Goal: Task Accomplishment & Management: Use online tool/utility

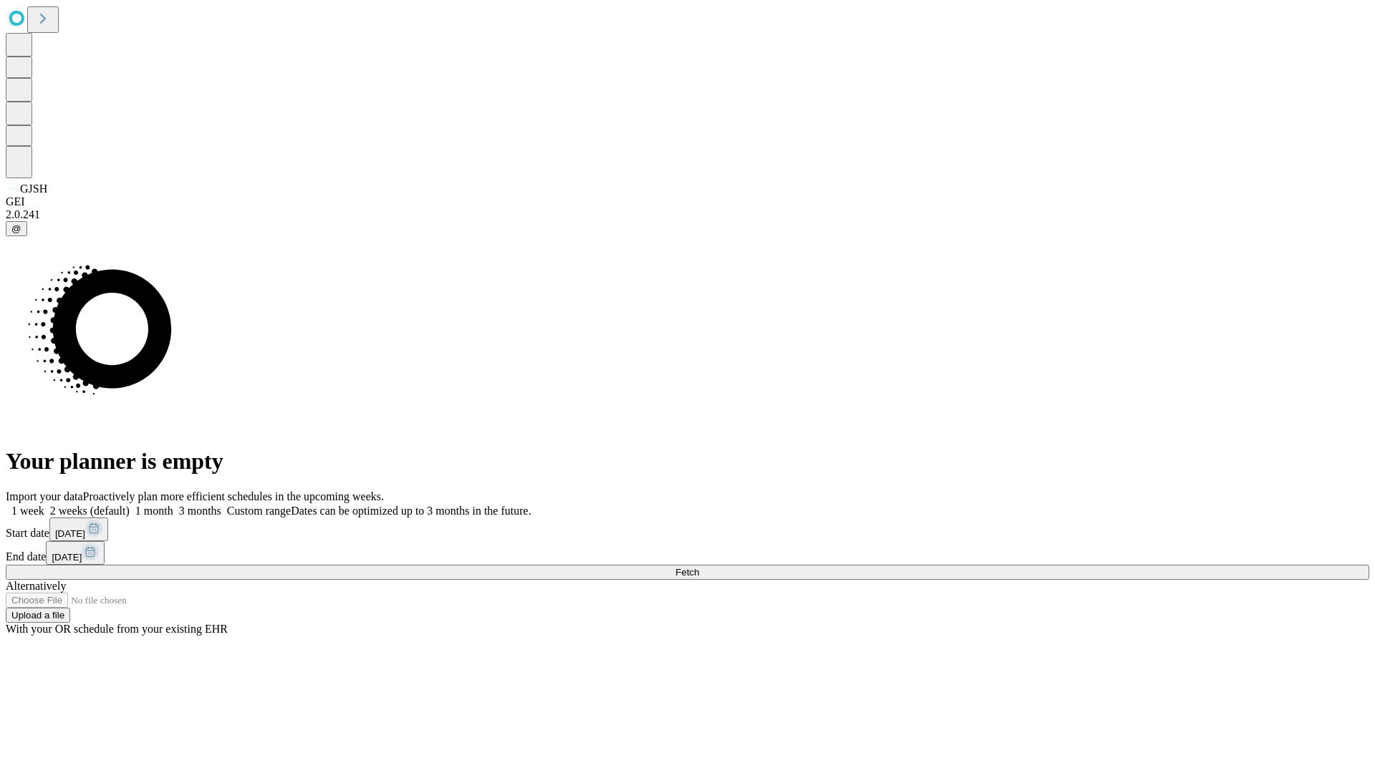
click at [699, 567] on span "Fetch" at bounding box center [687, 572] width 24 height 11
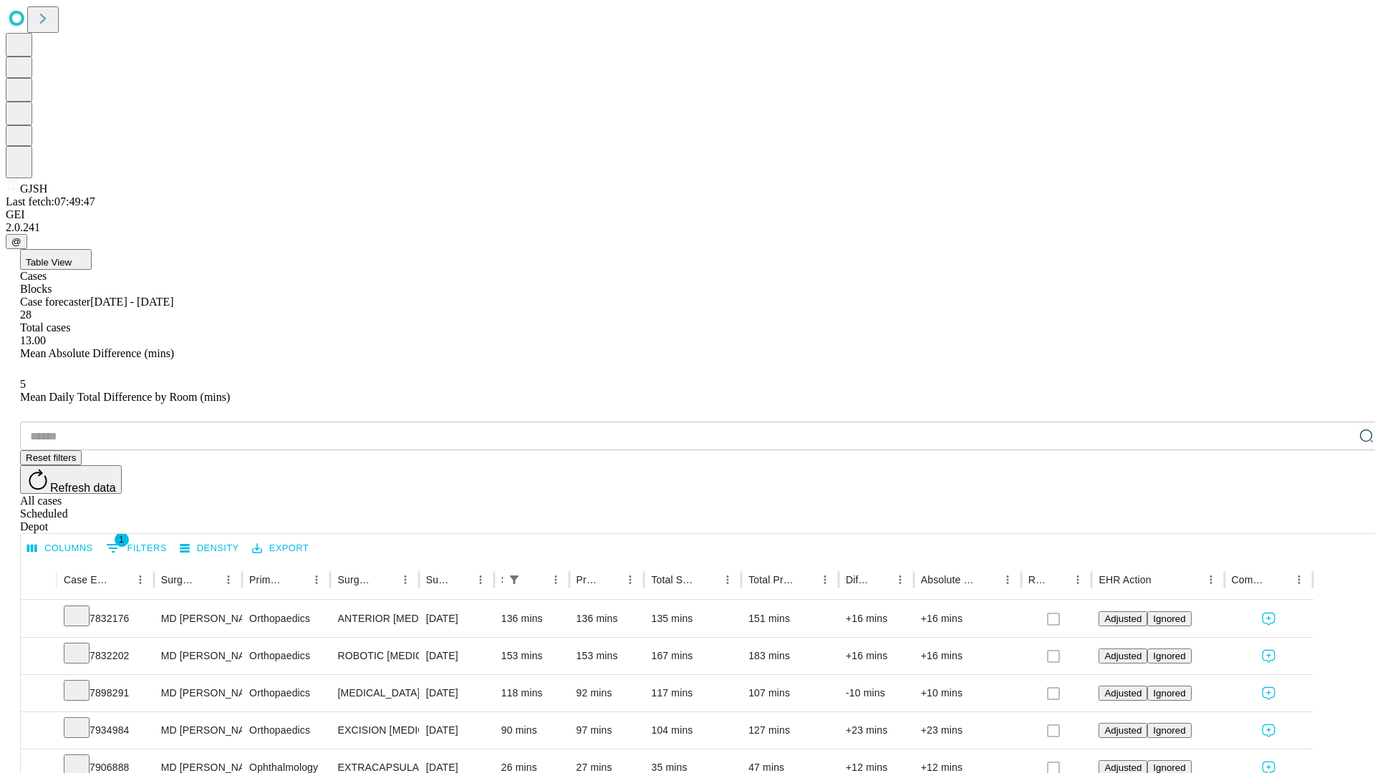
click at [1337, 521] on div "Depot" at bounding box center [701, 527] width 1363 height 13
